Goal: Navigation & Orientation: Find specific page/section

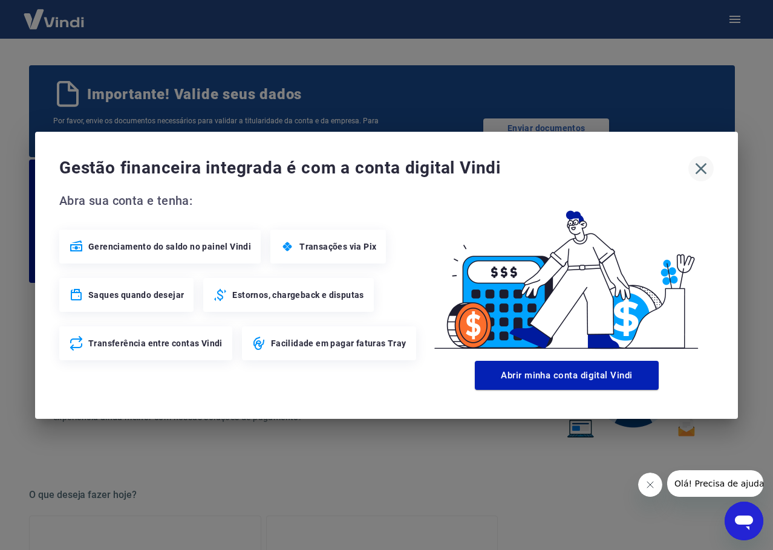
click at [695, 162] on icon "button" at bounding box center [700, 168] width 19 height 19
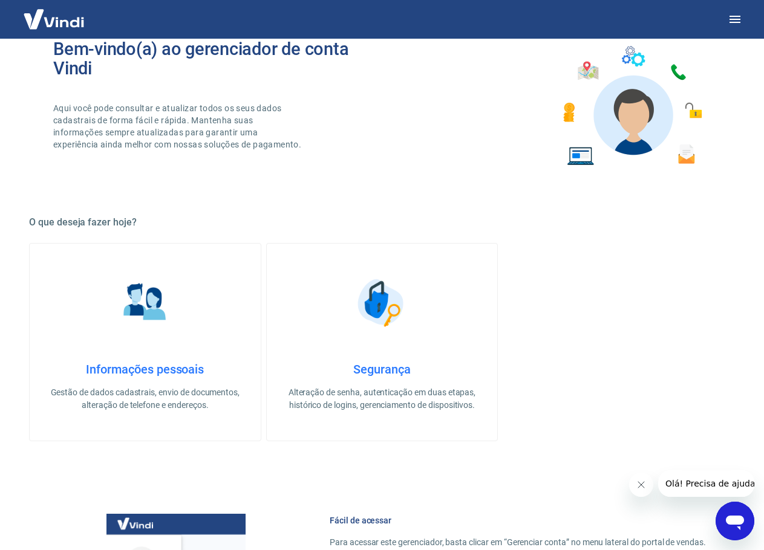
scroll to position [302, 0]
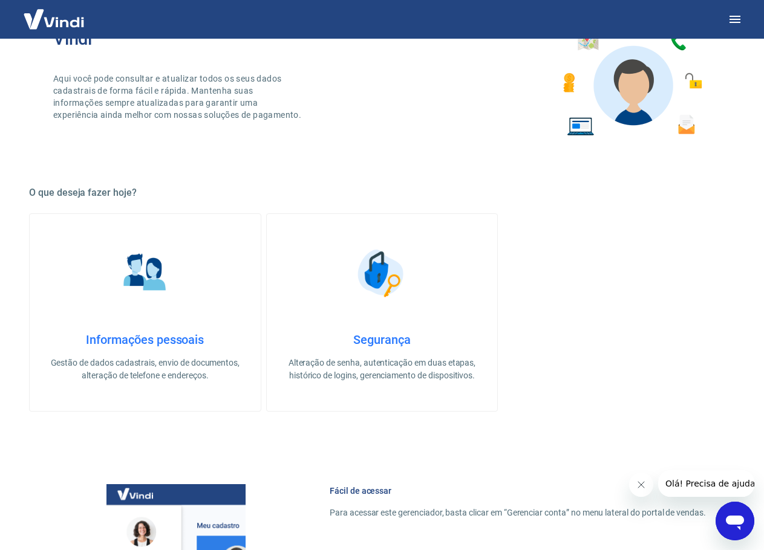
click at [67, 20] on img at bounding box center [54, 19] width 79 height 37
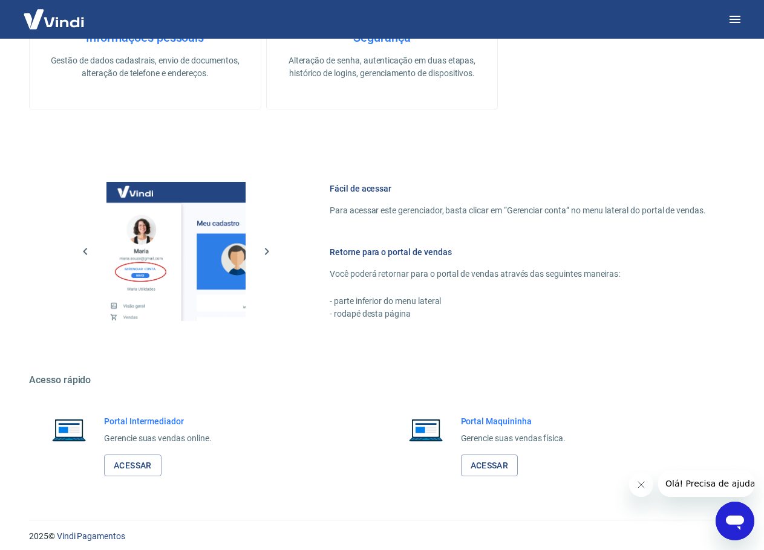
scroll to position [612, 0]
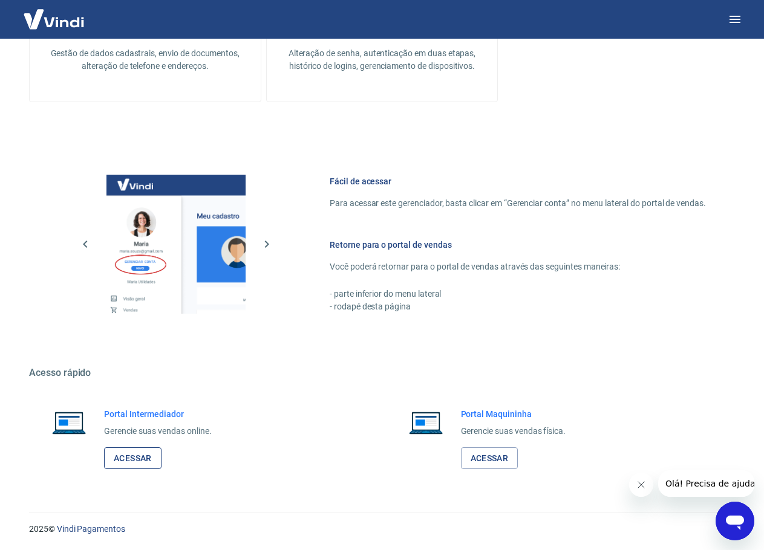
click at [132, 452] on link "Acessar" at bounding box center [132, 459] width 57 height 22
